Goal: Task Accomplishment & Management: Use online tool/utility

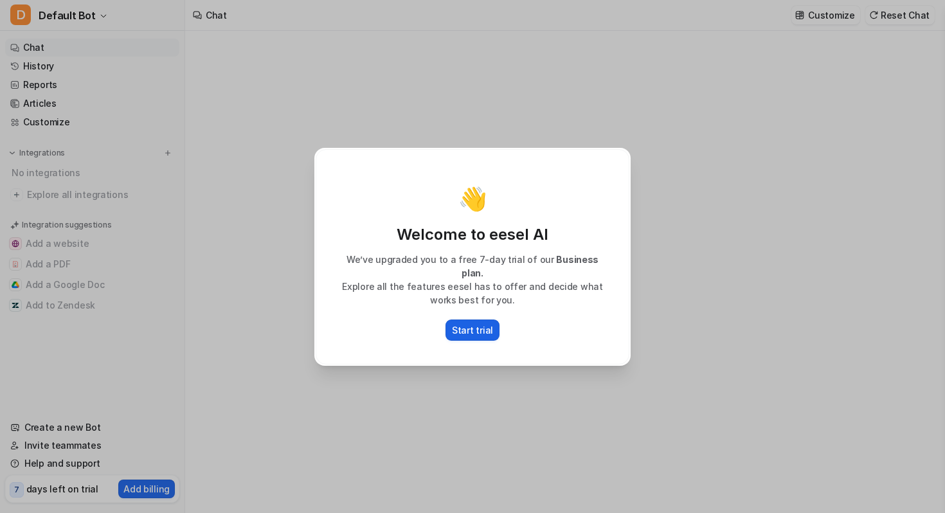
click at [471, 332] on button "Start trial" at bounding box center [473, 330] width 54 height 21
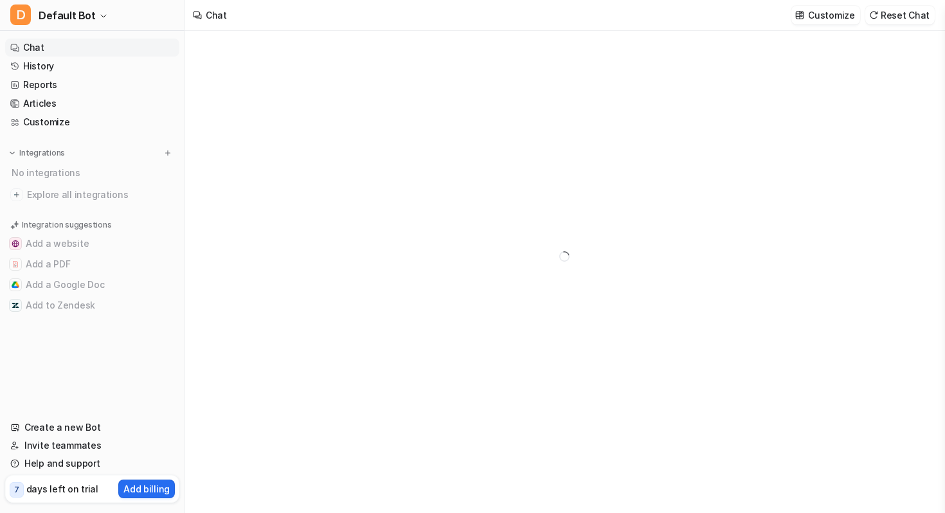
type textarea "**********"
